Goal: Information Seeking & Learning: Learn about a topic

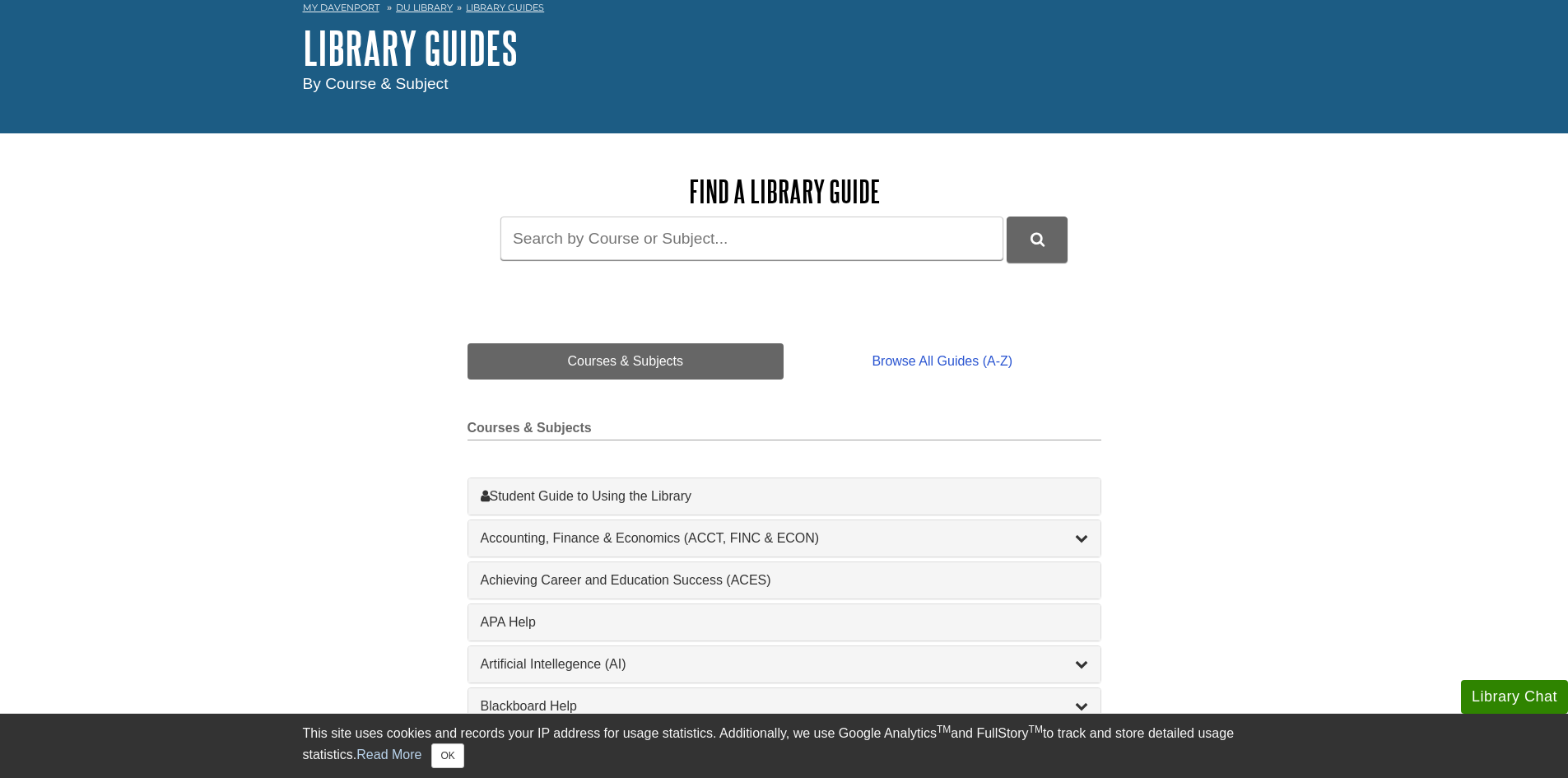
scroll to position [165, 0]
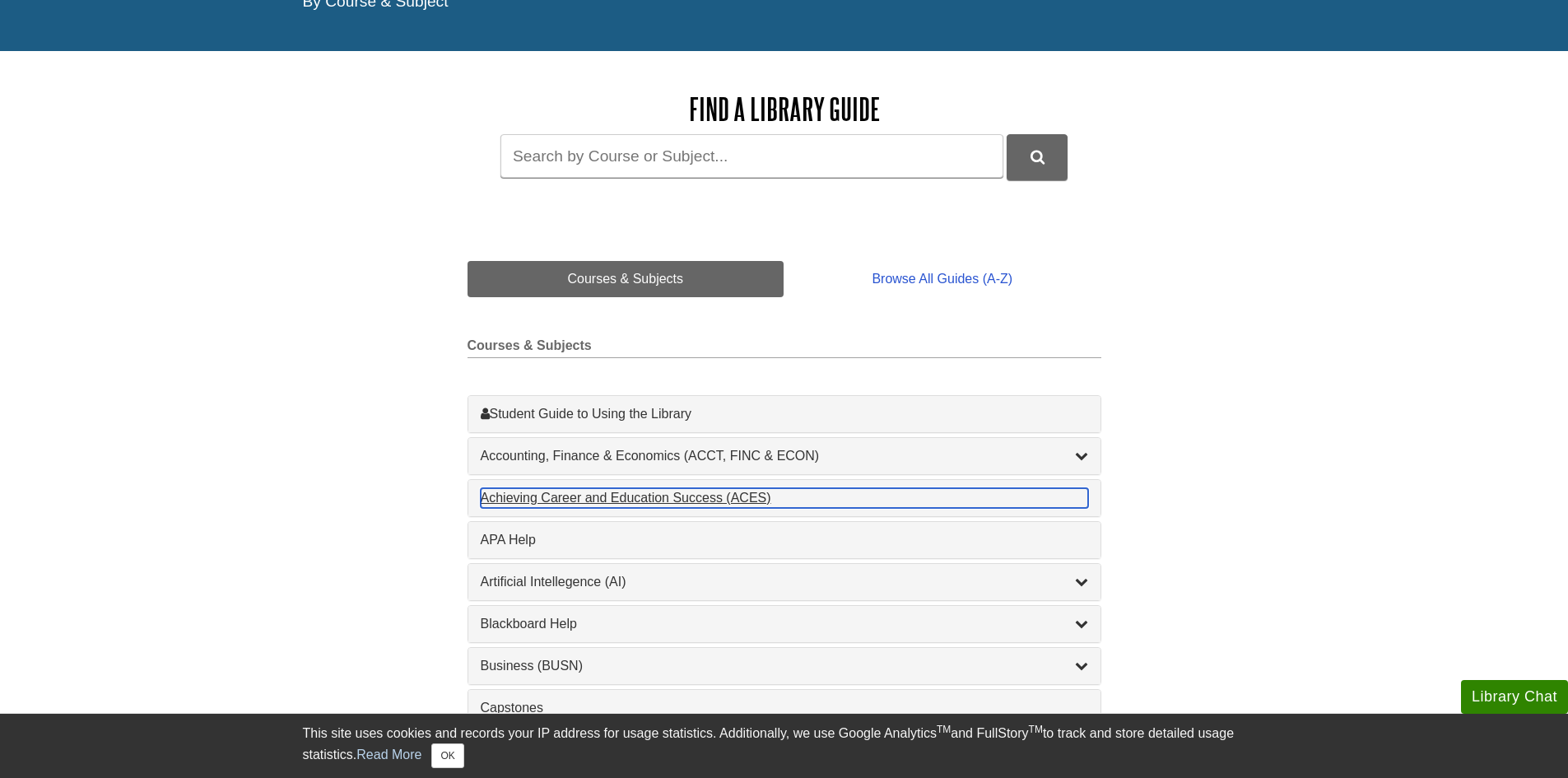
click at [646, 499] on div "Achieving Career and Education Success (ACES) , 1 guides" at bounding box center [784, 498] width 608 height 19
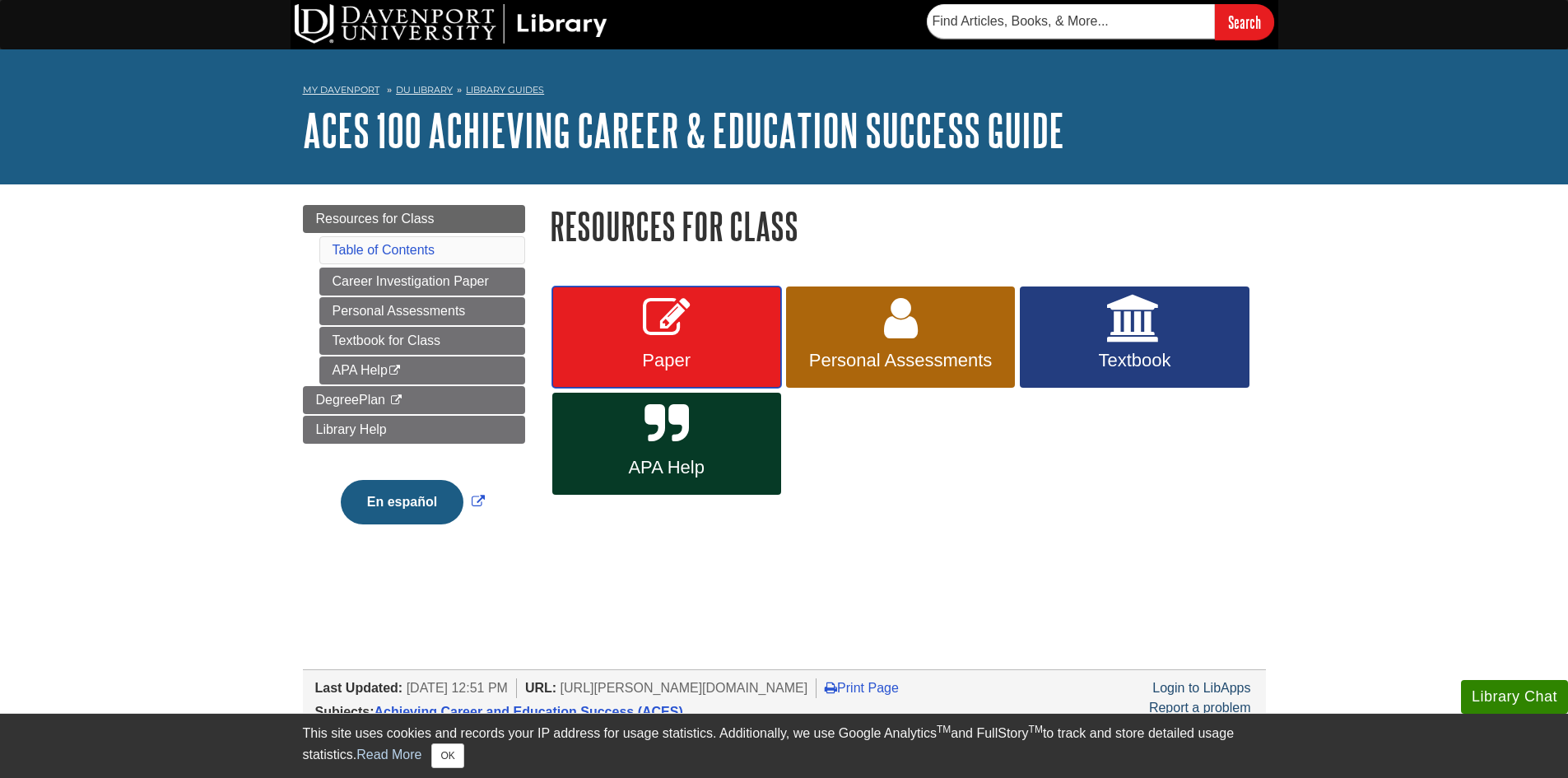
click at [652, 338] on icon at bounding box center [667, 318] width 47 height 47
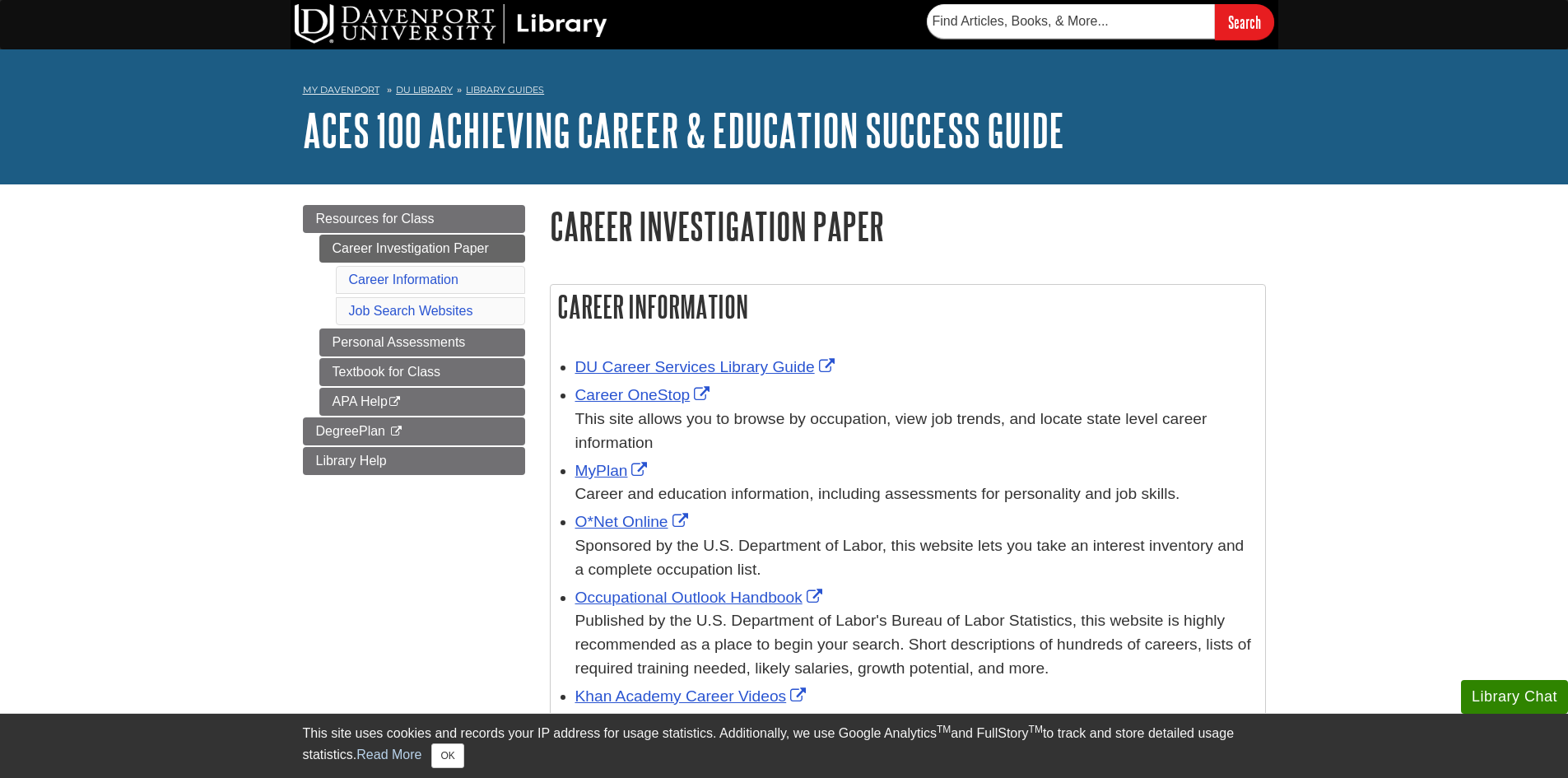
click at [668, 253] on div "Career Information DU Career Services Library Guide Career OneStop This site al…" at bounding box center [907, 701] width 740 height 908
click at [652, 251] on div "Career Information DU Career Services Library Guide Career OneStop This site al…" at bounding box center [907, 701] width 740 height 908
click at [564, 252] on div "Career Information DU Career Services Library Guide Career OneStop This site al…" at bounding box center [907, 701] width 740 height 908
click at [454, 249] on link "Career Investigation Paper" at bounding box center [421, 248] width 206 height 28
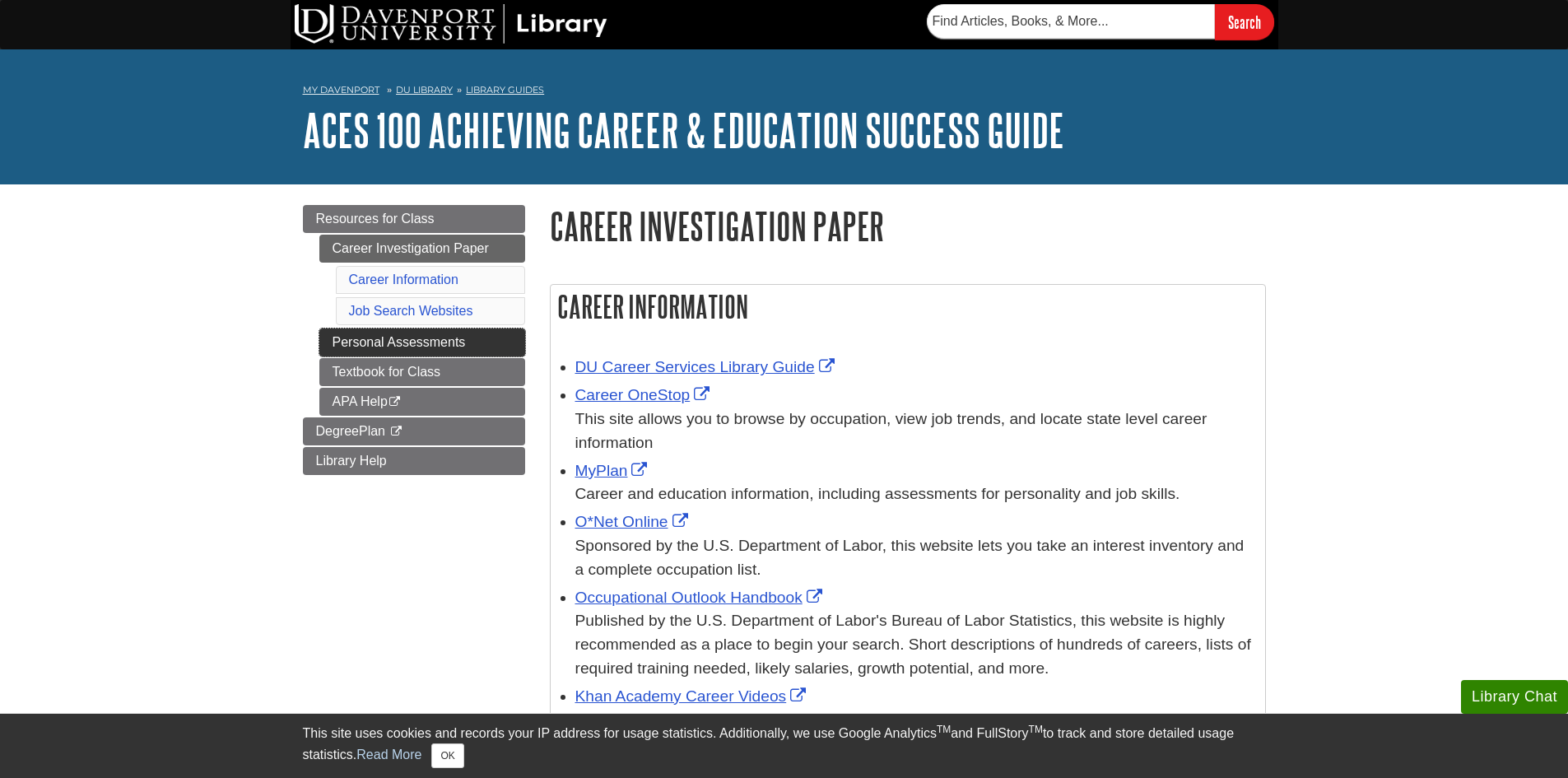
click at [420, 350] on link "Personal Assessments" at bounding box center [421, 342] width 206 height 28
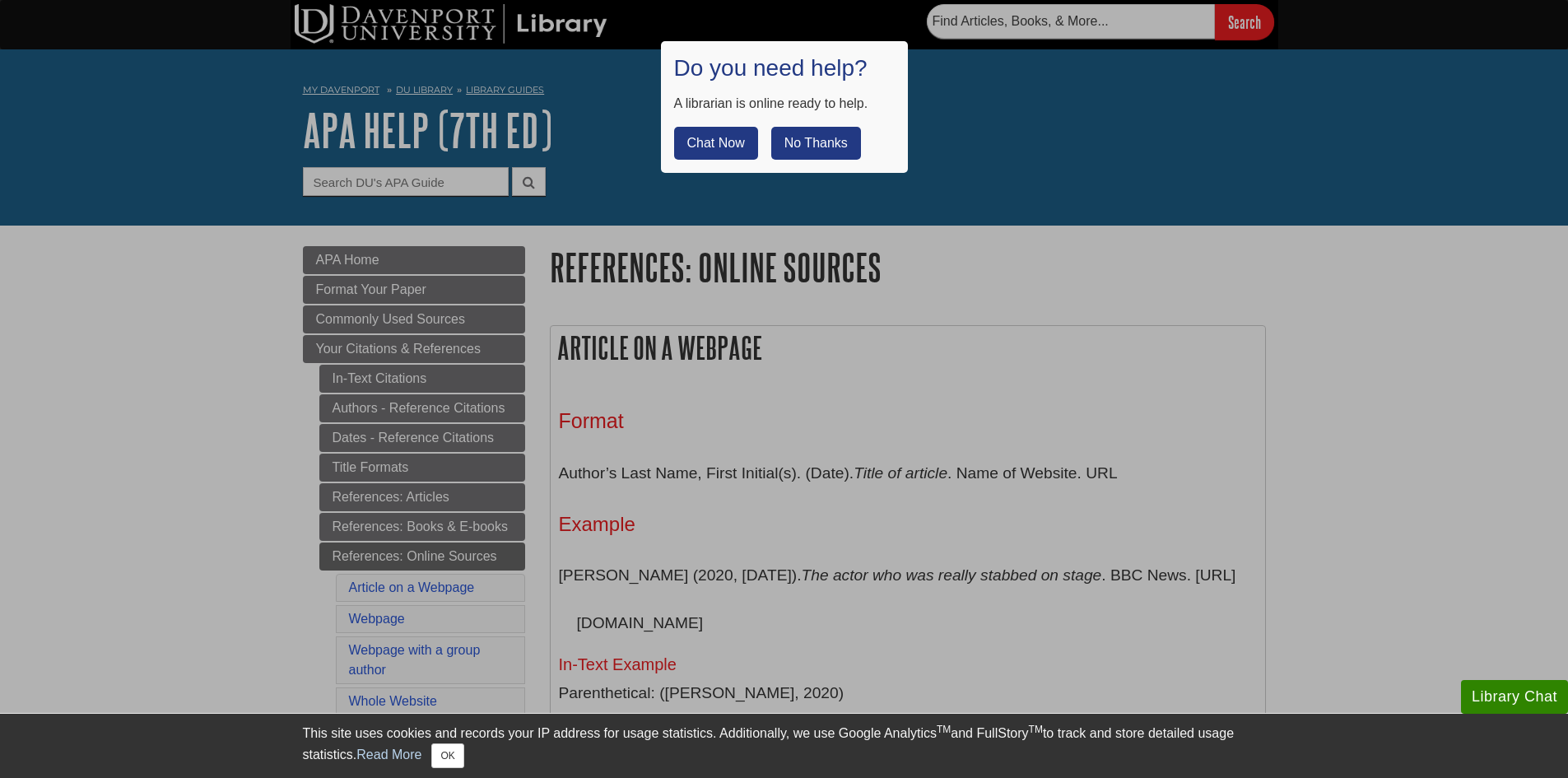
click at [800, 156] on button "No Thanks" at bounding box center [816, 143] width 90 height 33
